Goal: Transaction & Acquisition: Purchase product/service

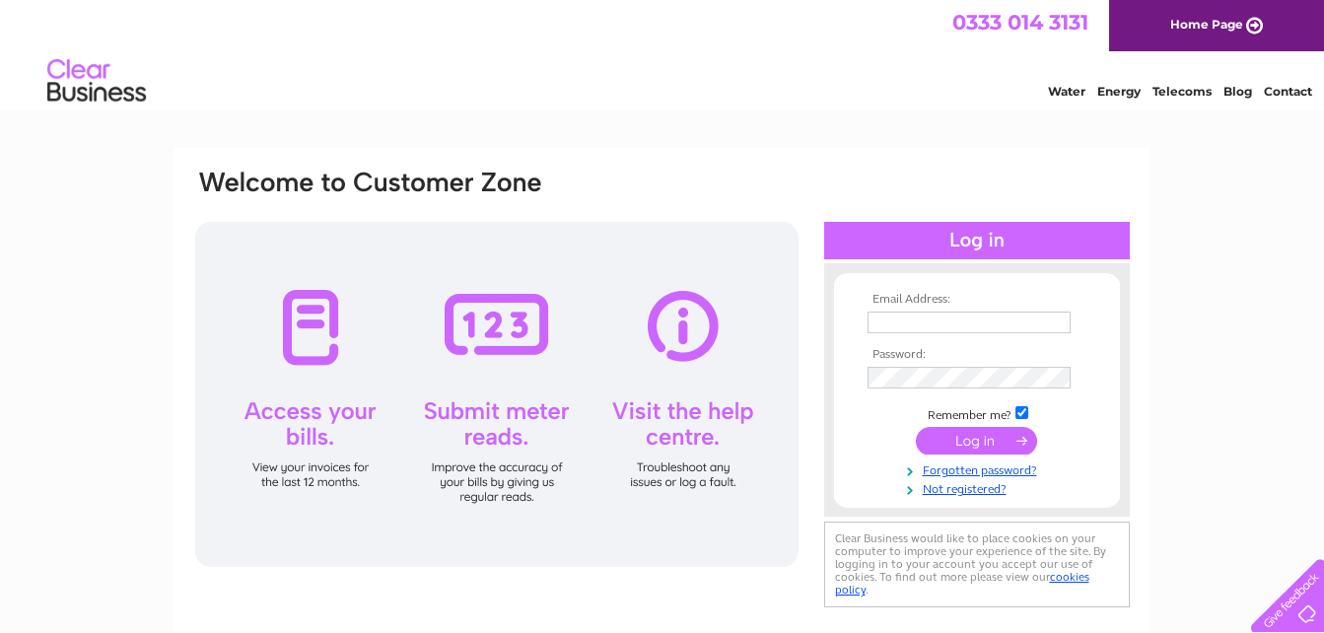
type input "[EMAIL_ADDRESS][DOMAIN_NAME]"
click at [1001, 450] on input "submit" at bounding box center [976, 441] width 121 height 28
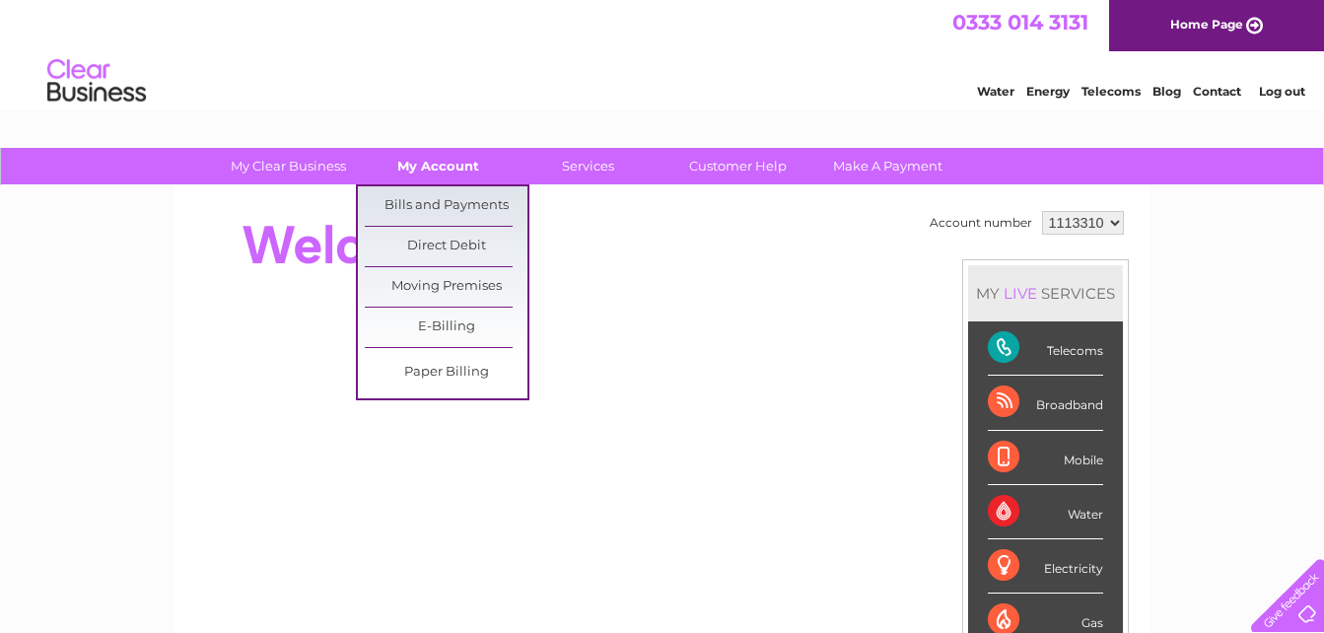
click at [434, 166] on link "My Account" at bounding box center [438, 166] width 163 height 36
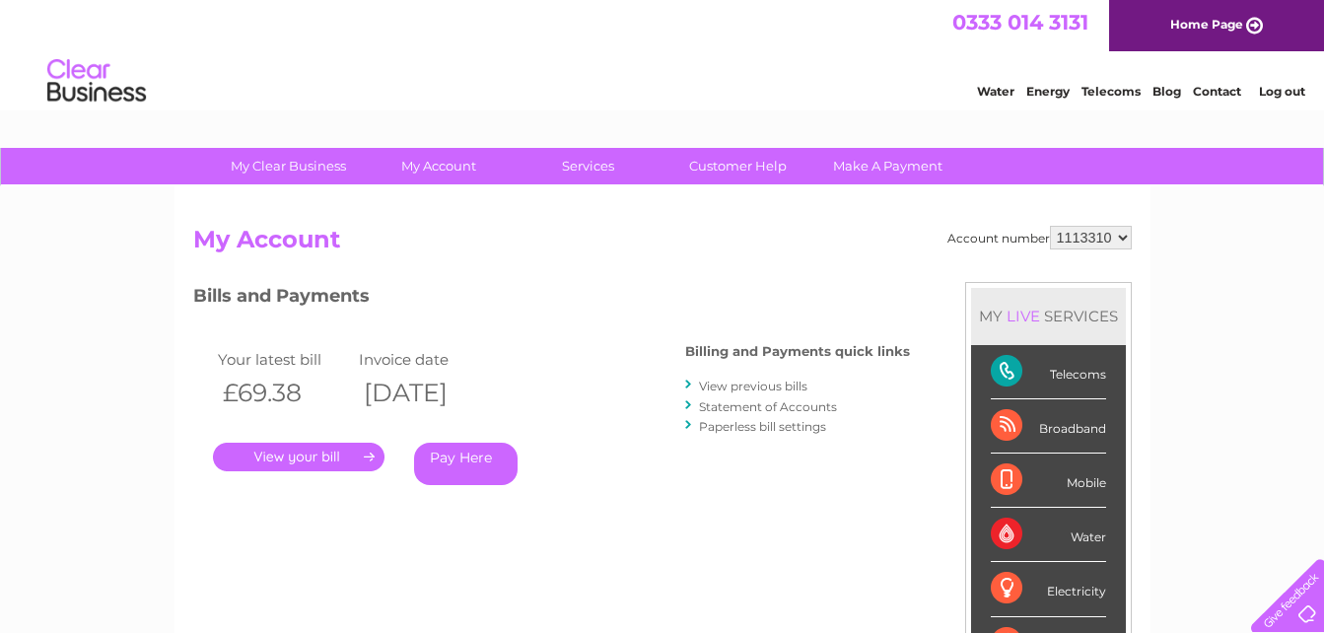
click at [455, 455] on link "Pay Here" at bounding box center [466, 464] width 104 height 42
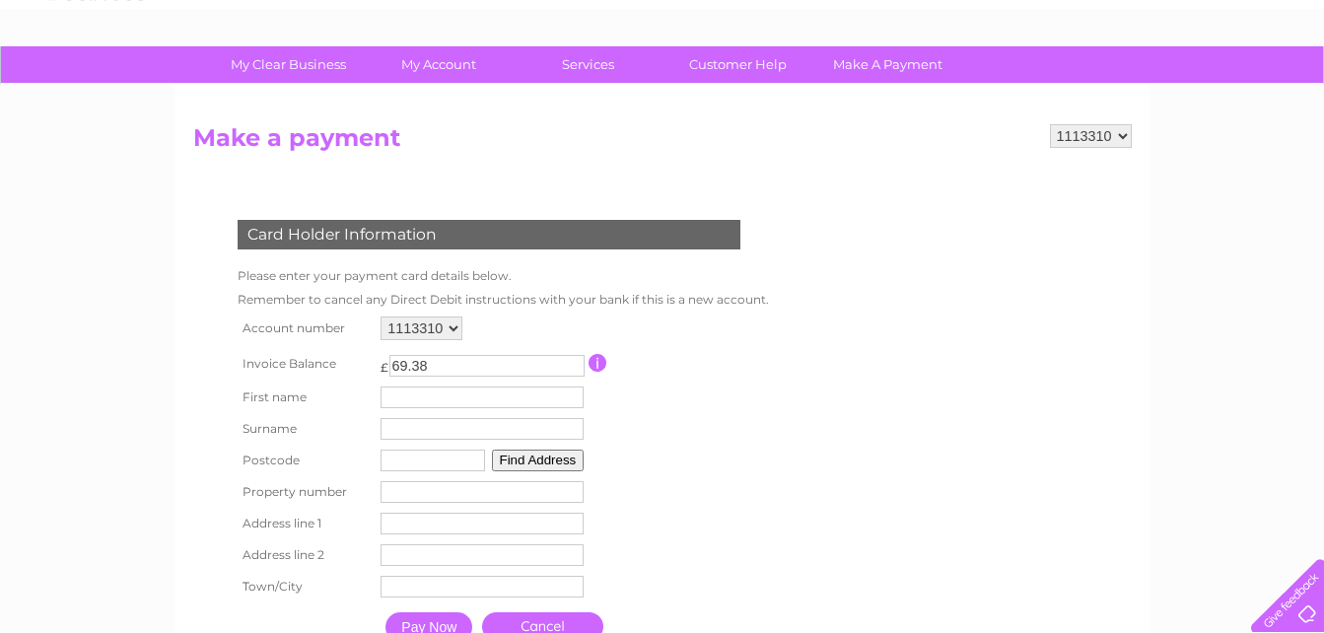
scroll to position [125, 0]
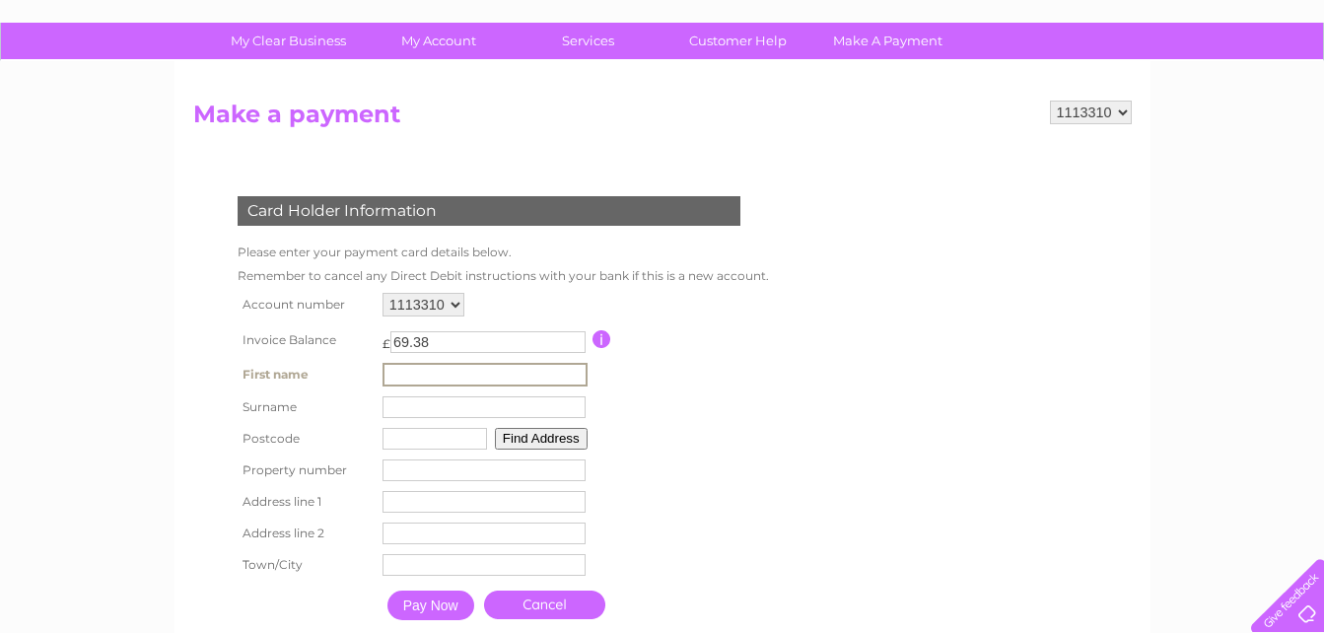
click at [513, 371] on input "text" at bounding box center [485, 375] width 205 height 24
type input "demi"
click at [433, 407] on input "text" at bounding box center [485, 406] width 205 height 24
type input "mil"
click at [429, 433] on input "text" at bounding box center [435, 439] width 105 height 22
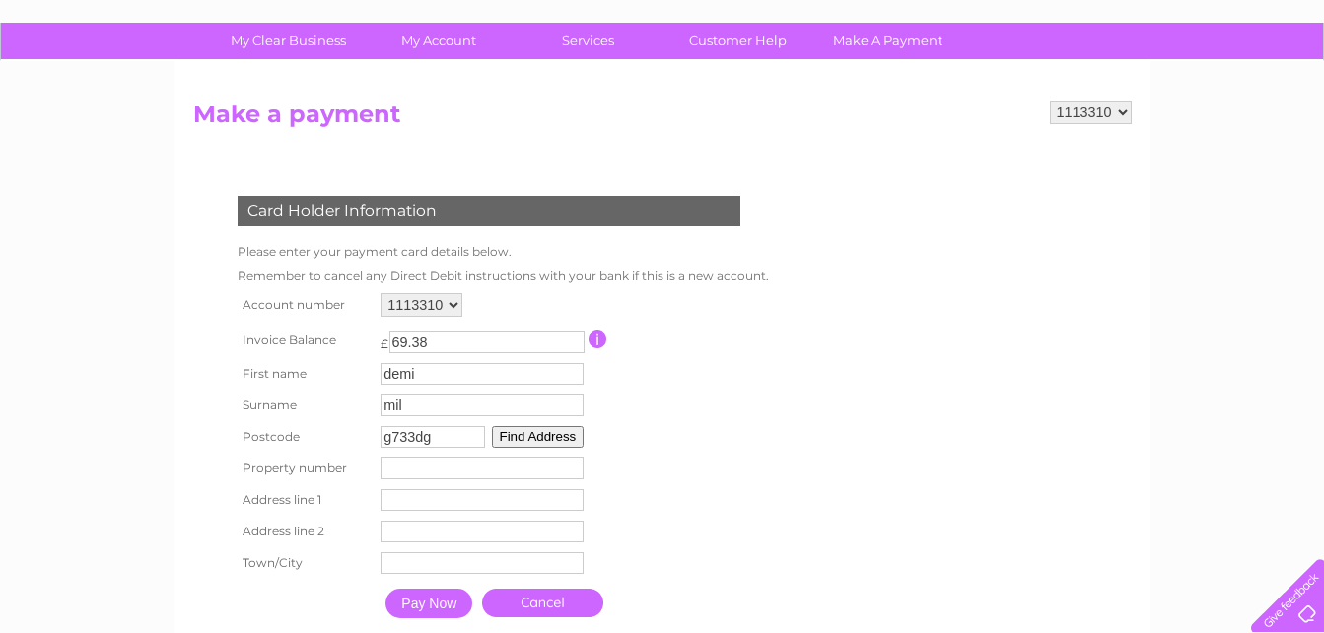
type input "g733dg"
click at [540, 440] on button "Find Address" at bounding box center [538, 437] width 93 height 22
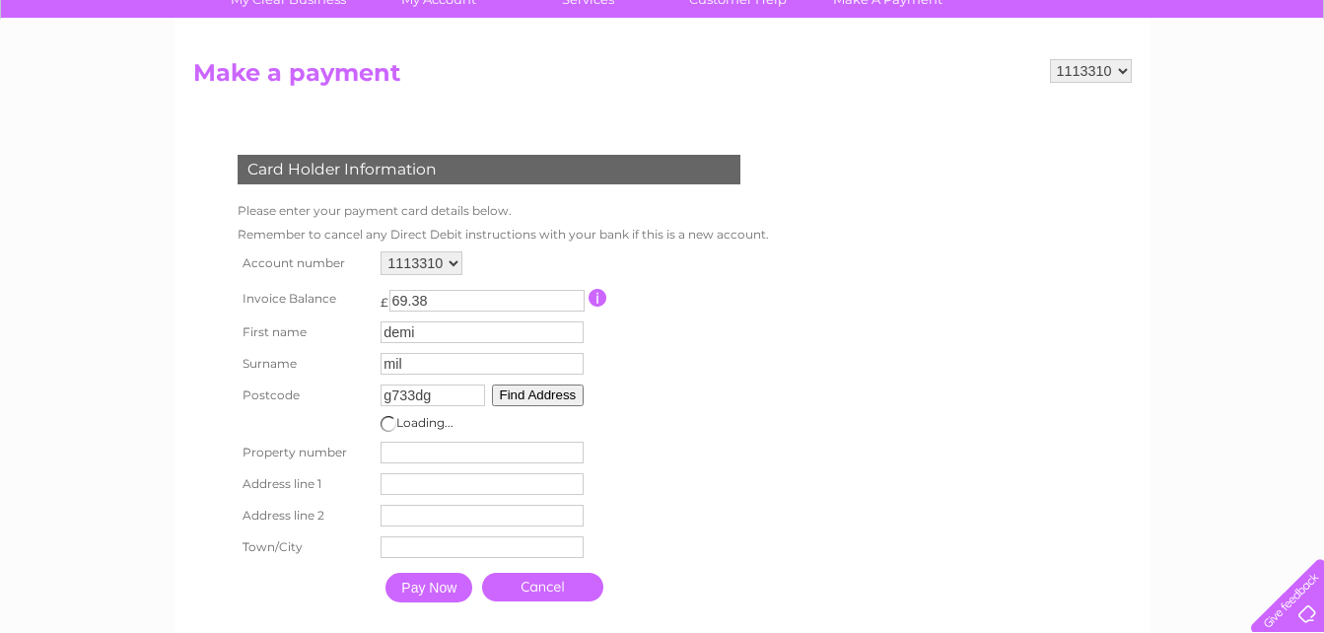
scroll to position [173, 0]
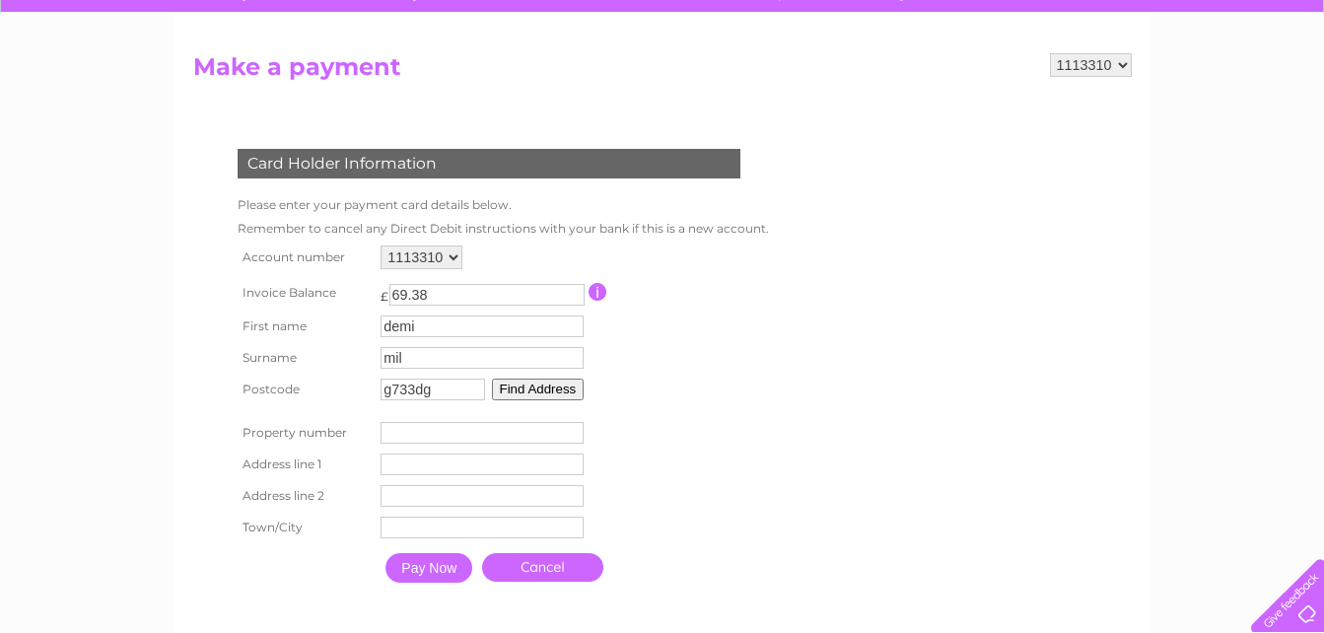
click at [512, 389] on button "Find Address" at bounding box center [538, 390] width 93 height 22
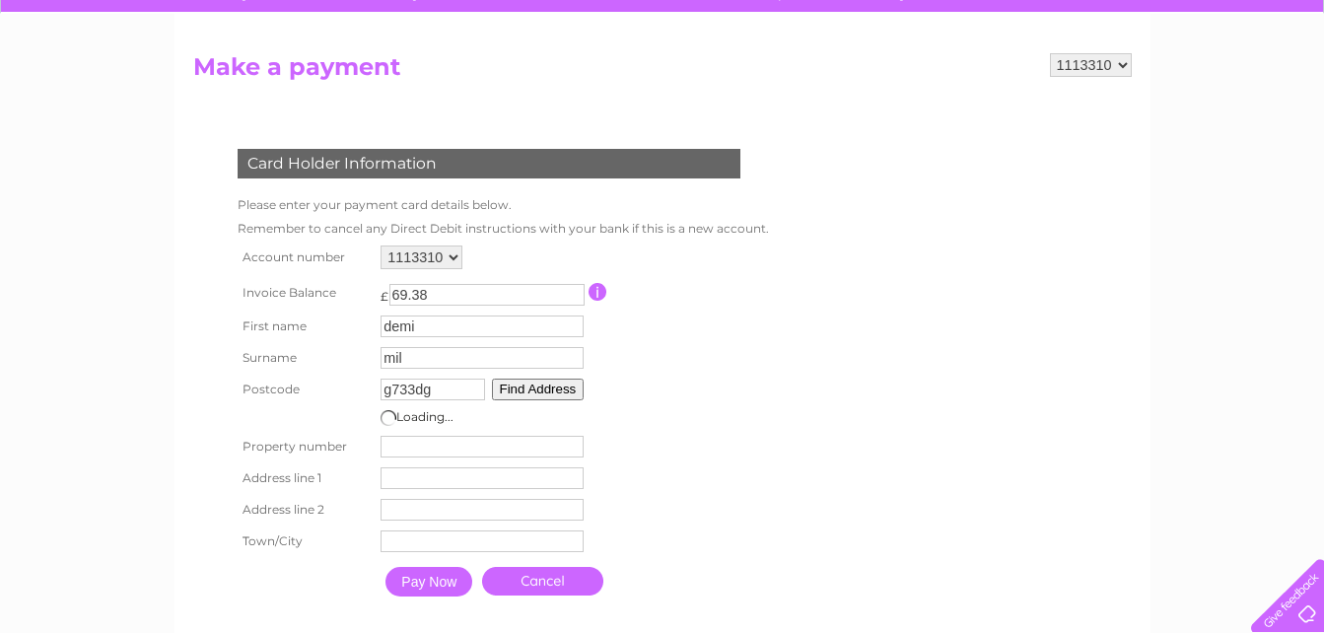
click at [437, 449] on input "number" at bounding box center [482, 447] width 203 height 22
type input "48"
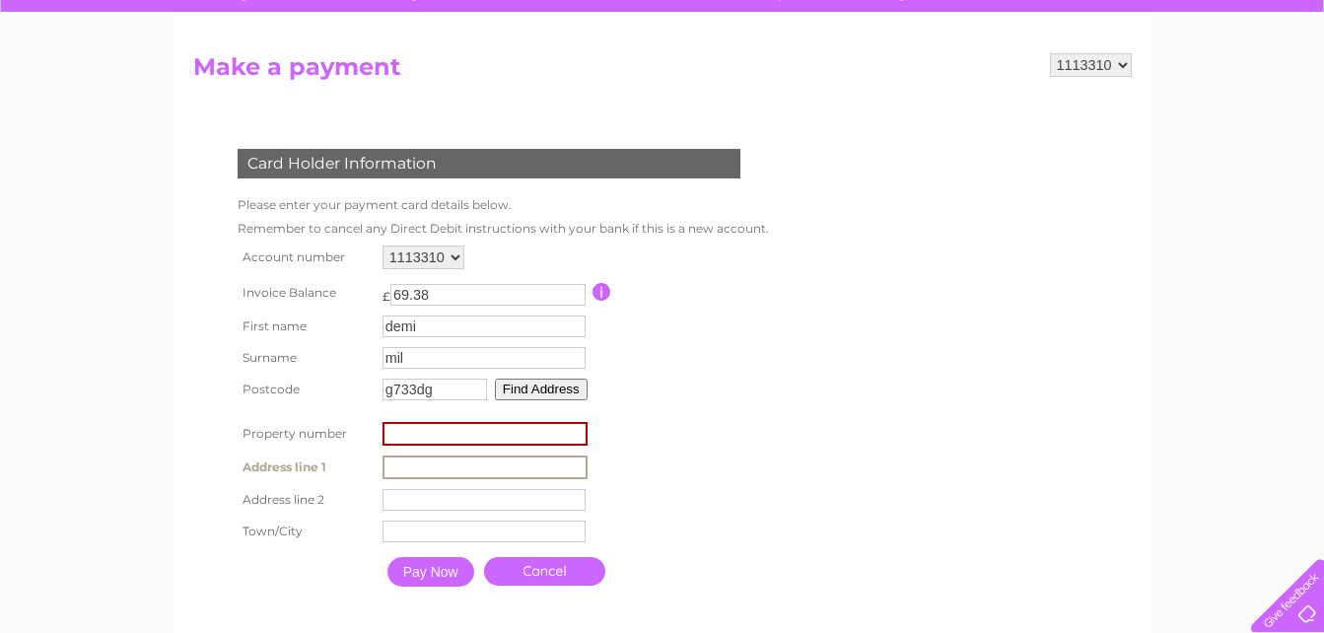
click at [431, 464] on input "text" at bounding box center [485, 468] width 205 height 24
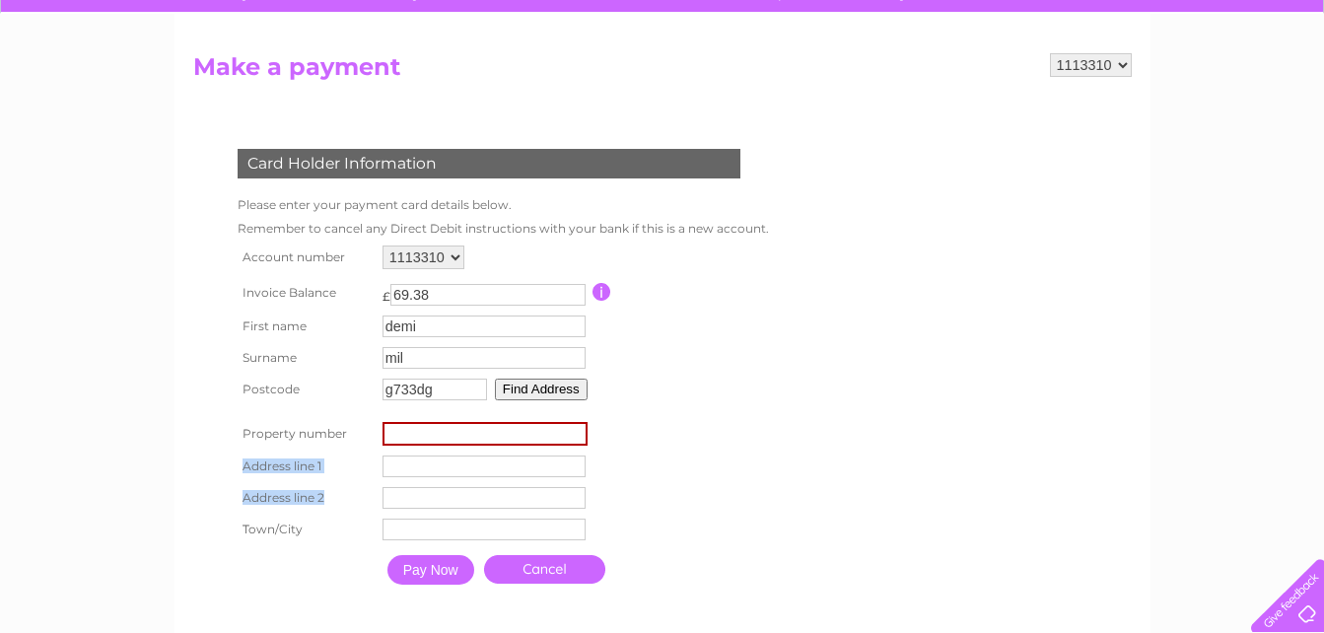
drag, startPoint x: 623, startPoint y: 496, endPoint x: 446, endPoint y: 432, distance: 188.7
click at [446, 432] on table "Account number 1113310 Invoice Balance £ 69.38 First name demi Surname mil" at bounding box center [501, 418] width 537 height 354
click at [446, 432] on input "number" at bounding box center [485, 434] width 205 height 24
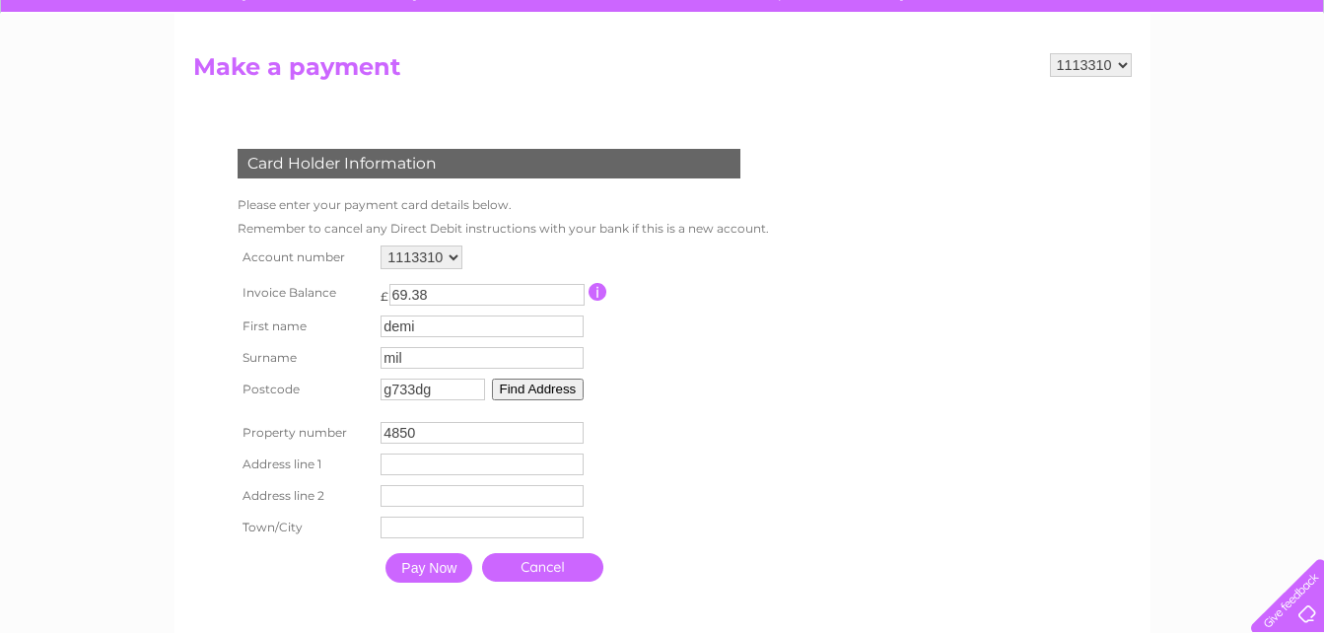
type input "4850"
click at [434, 451] on td "Address Line One" at bounding box center [482, 465] width 213 height 32
click at [431, 461] on input "text" at bounding box center [485, 466] width 205 height 24
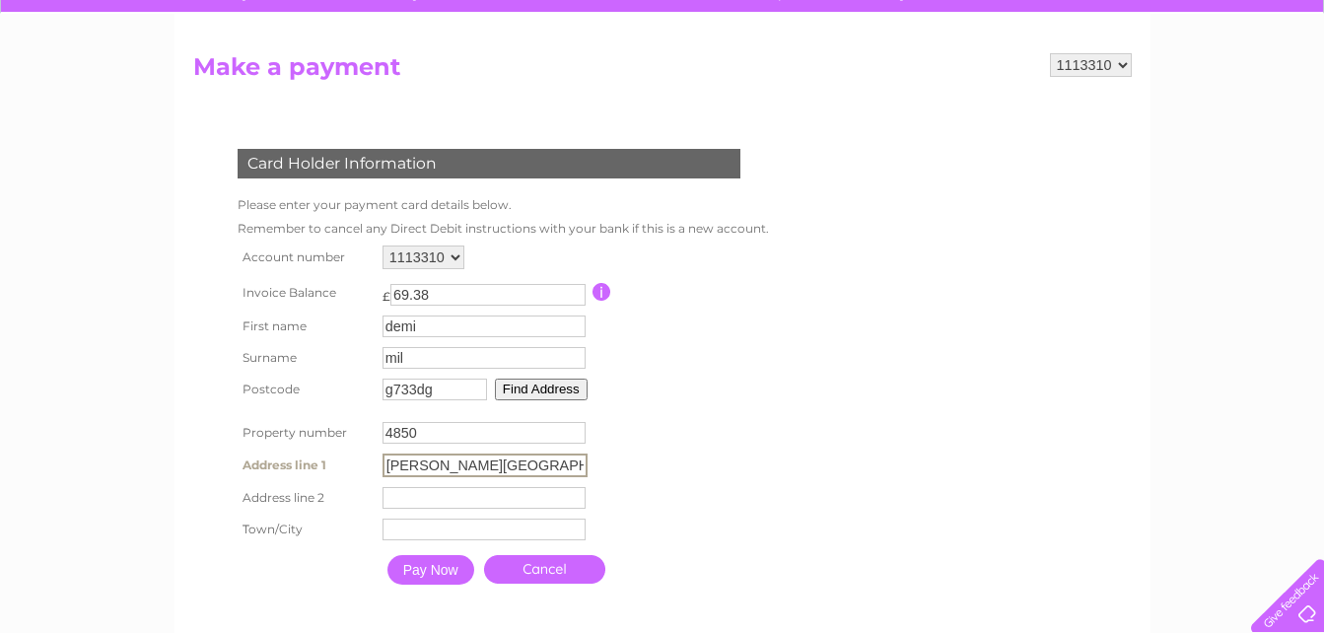
type input "hamilton road"
click at [424, 519] on input "text" at bounding box center [485, 529] width 205 height 24
type input "glasgow"
click at [417, 560] on input "Pay Now" at bounding box center [431, 570] width 87 height 30
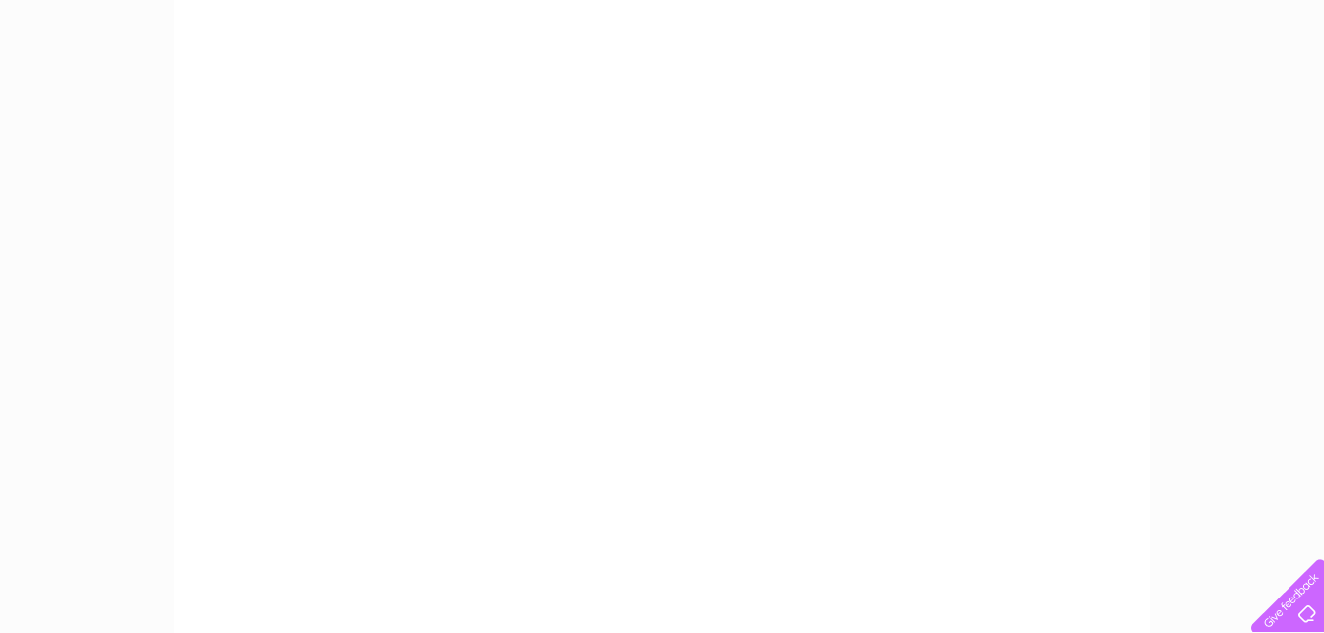
scroll to position [338, 0]
